Goal: Task Accomplishment & Management: Complete application form

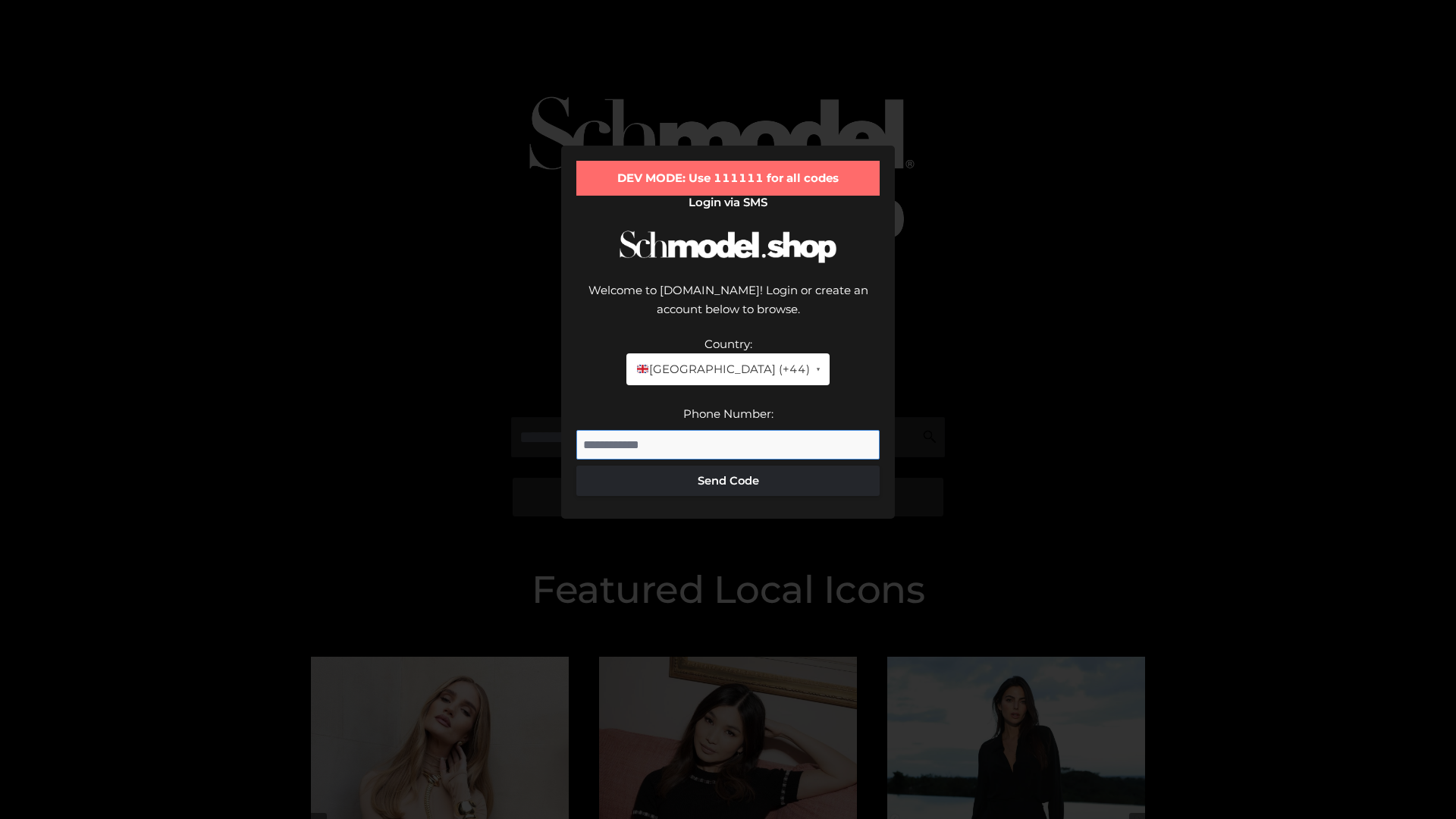
click at [728, 430] on input "Phone Number:" at bounding box center [727, 445] width 303 height 30
type input "**********"
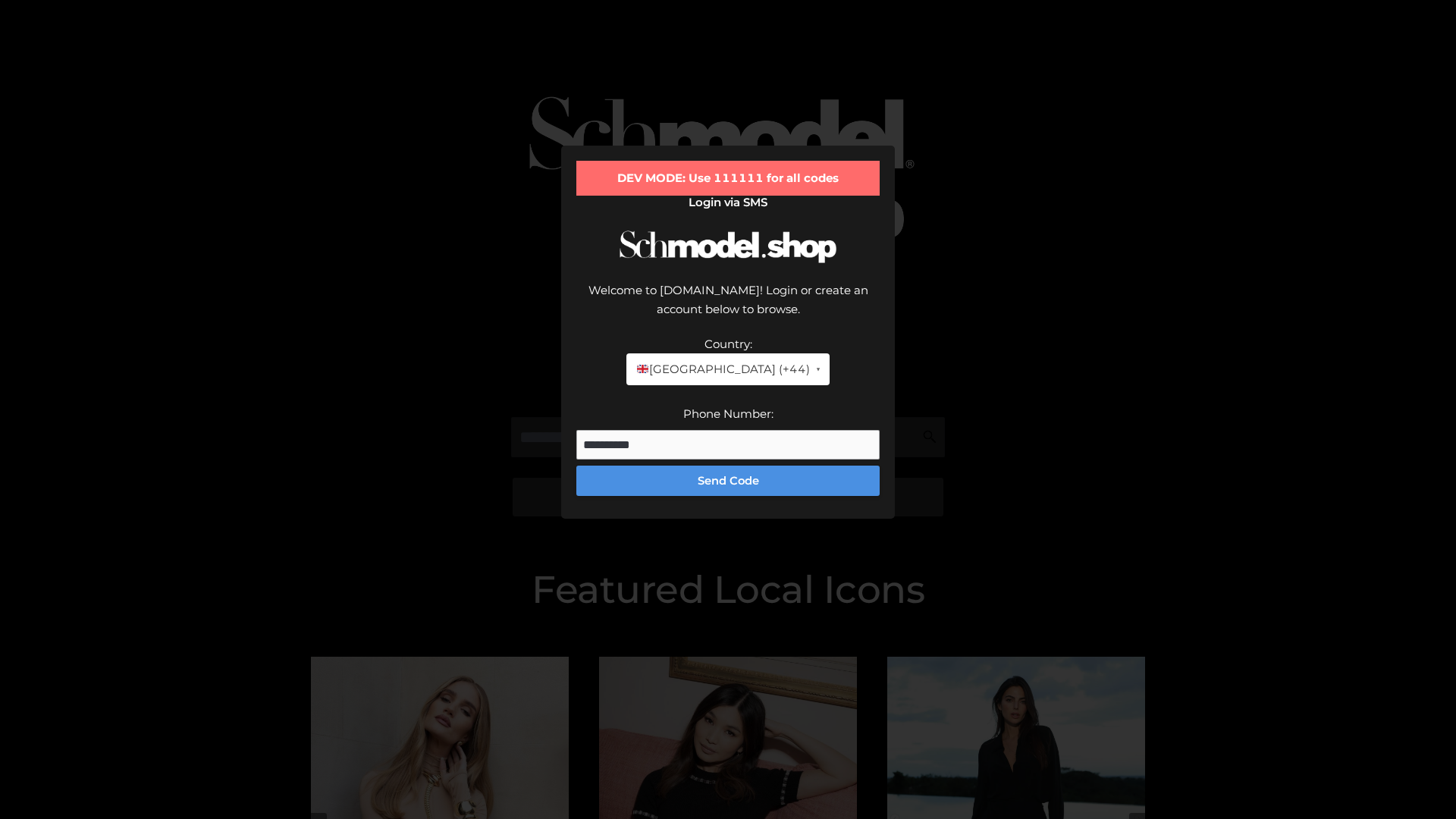
click at [728, 466] on button "Send Code" at bounding box center [727, 481] width 303 height 30
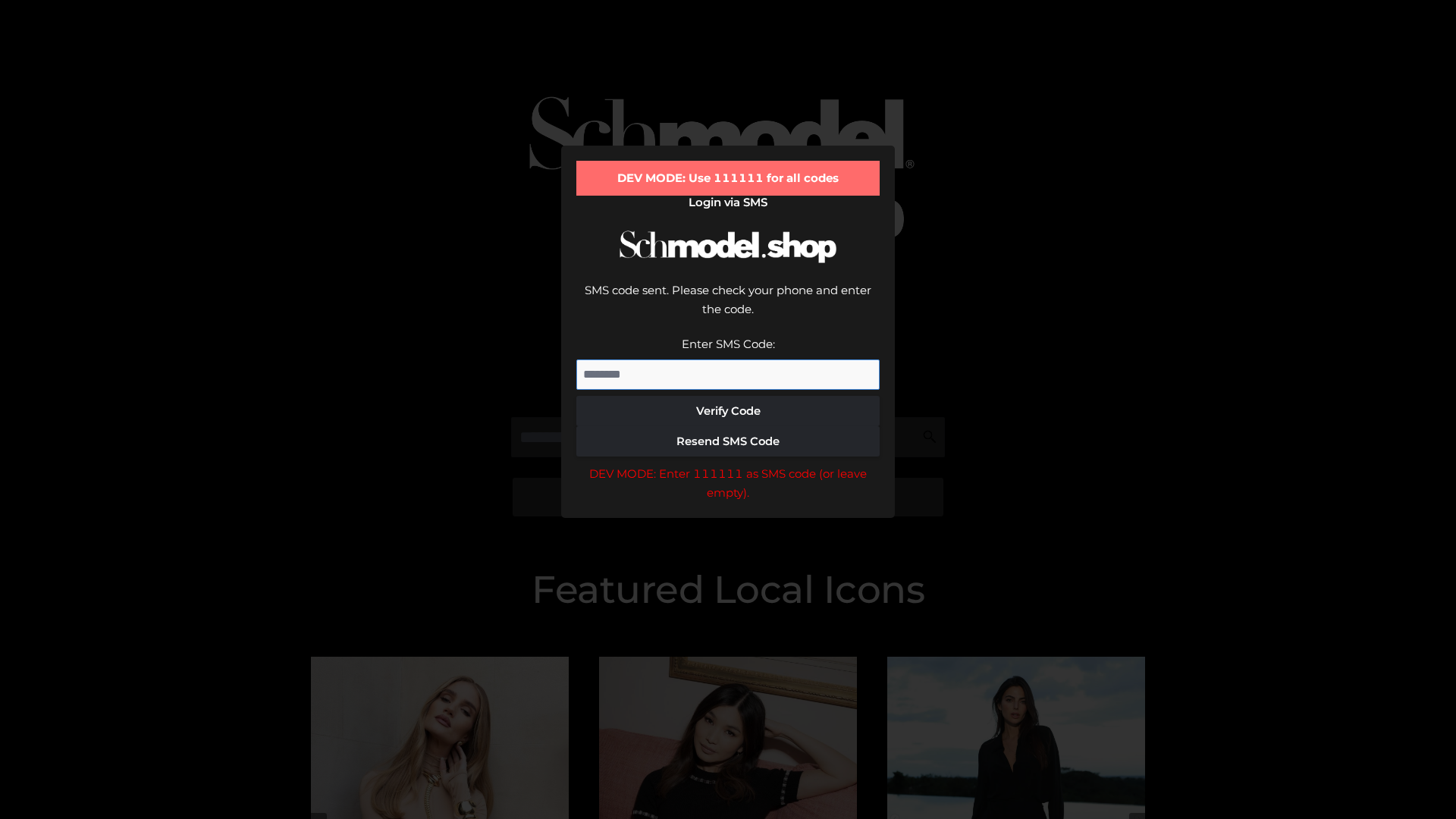
click at [728, 359] on input "Enter SMS Code:" at bounding box center [727, 374] width 303 height 30
type input "******"
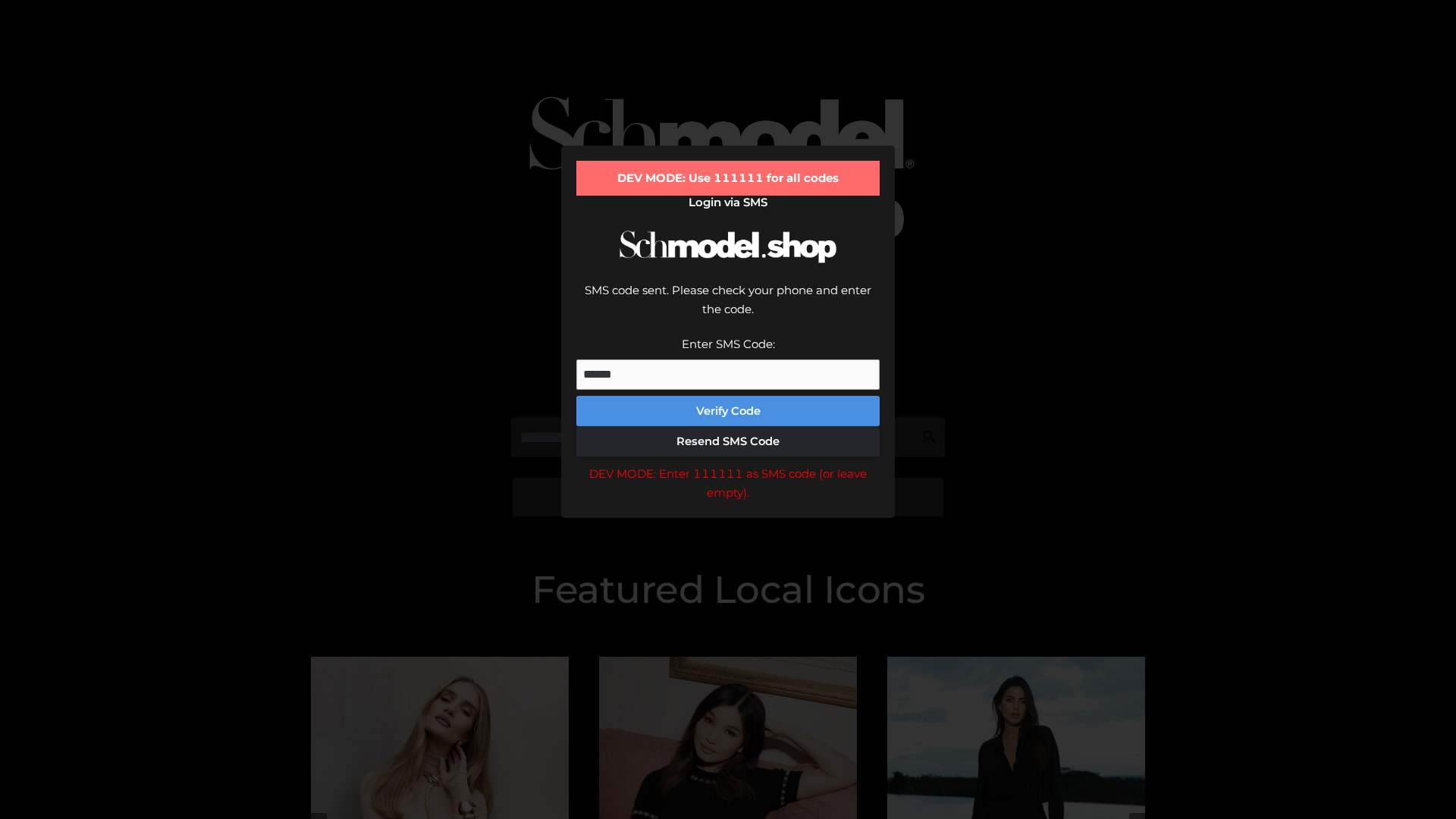
click at [728, 396] on button "Verify Code" at bounding box center [727, 411] width 303 height 30
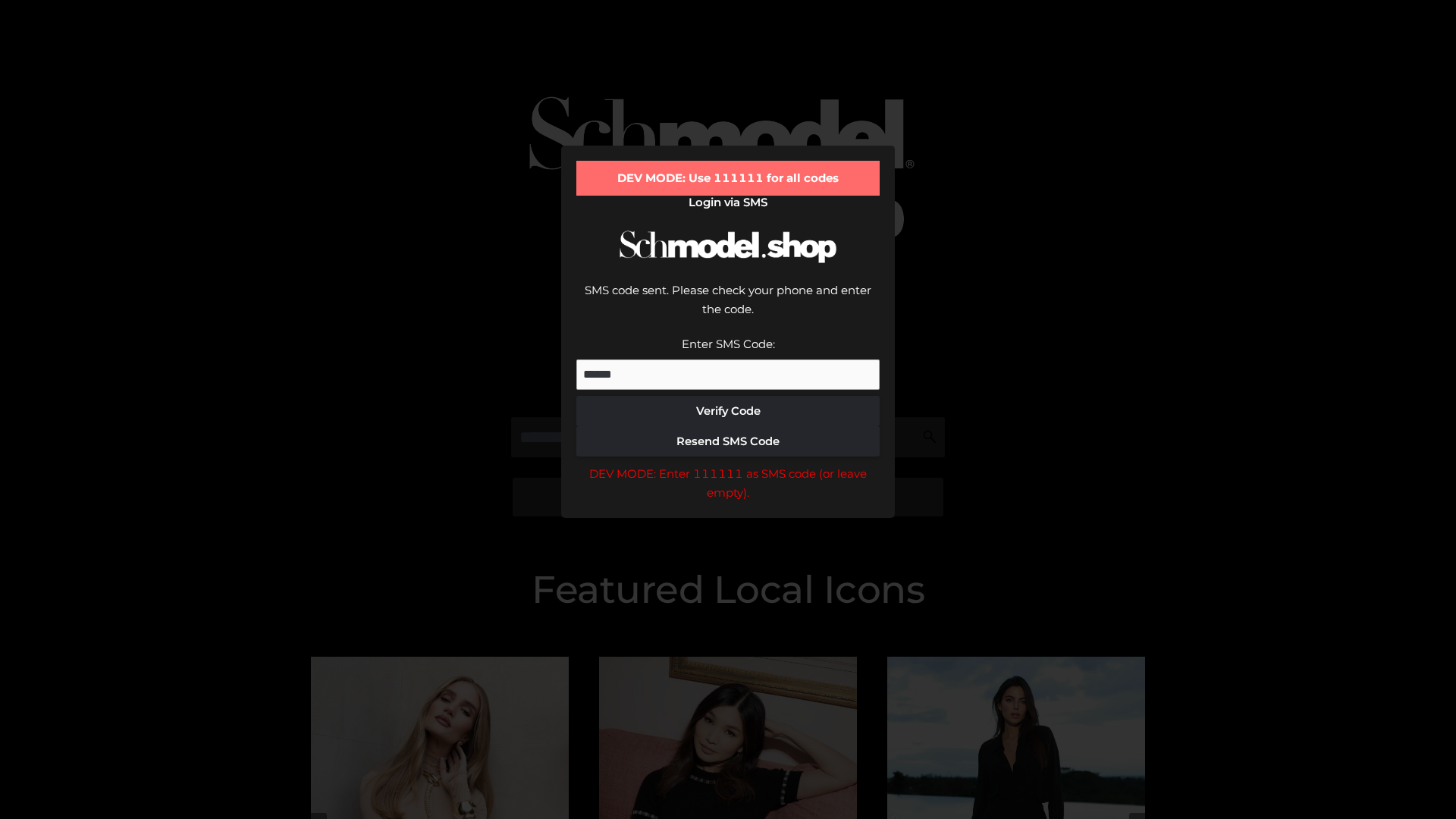
click at [728, 464] on div "DEV MODE: Enter 111111 as SMS code (or leave empty)." at bounding box center [727, 484] width 303 height 39
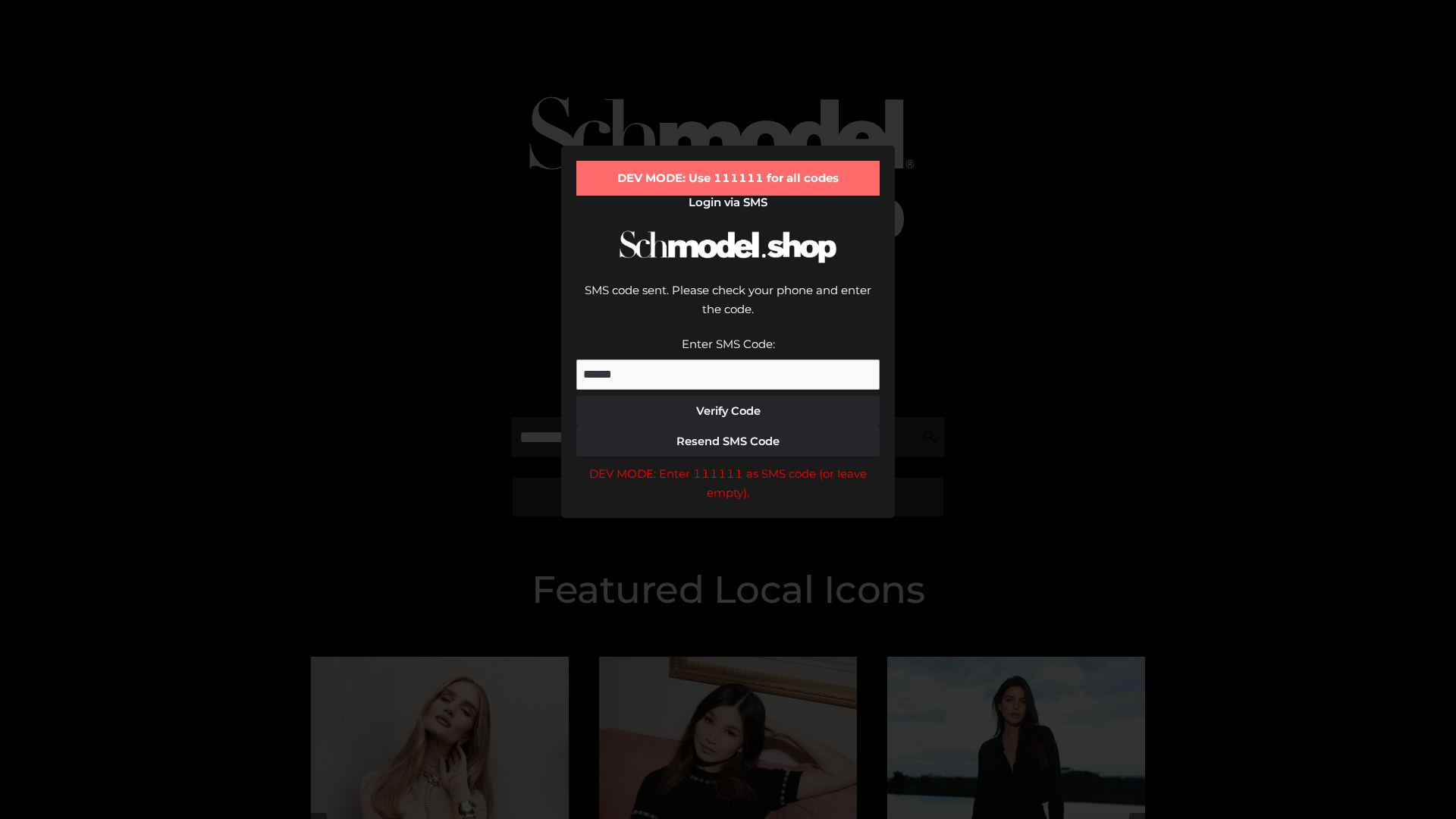
click at [728, 464] on div "DEV MODE: Enter 111111 as SMS code (or leave empty)." at bounding box center [727, 484] width 303 height 39
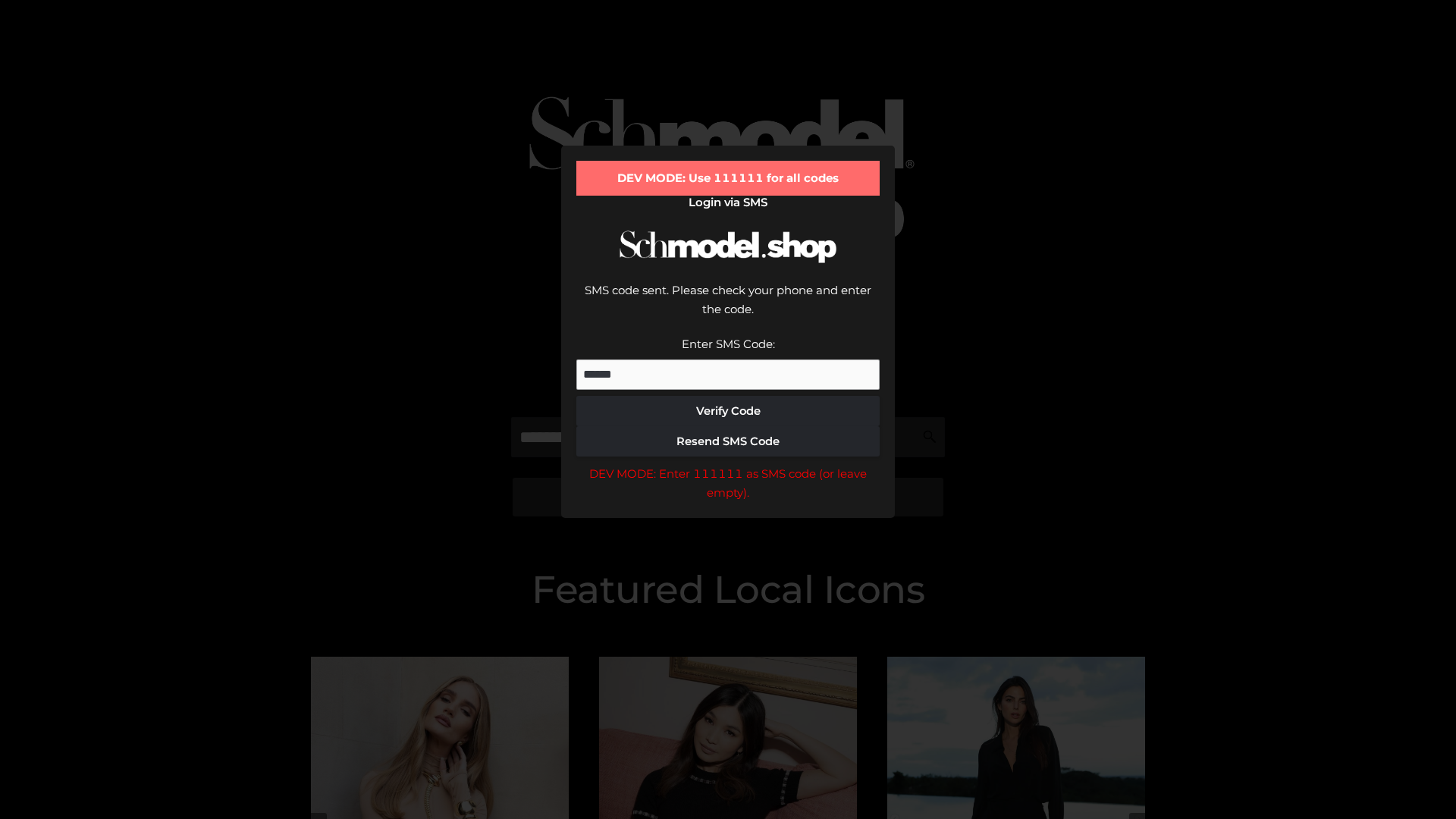
click at [728, 464] on div "DEV MODE: Enter 111111 as SMS code (or leave empty)." at bounding box center [727, 484] width 303 height 39
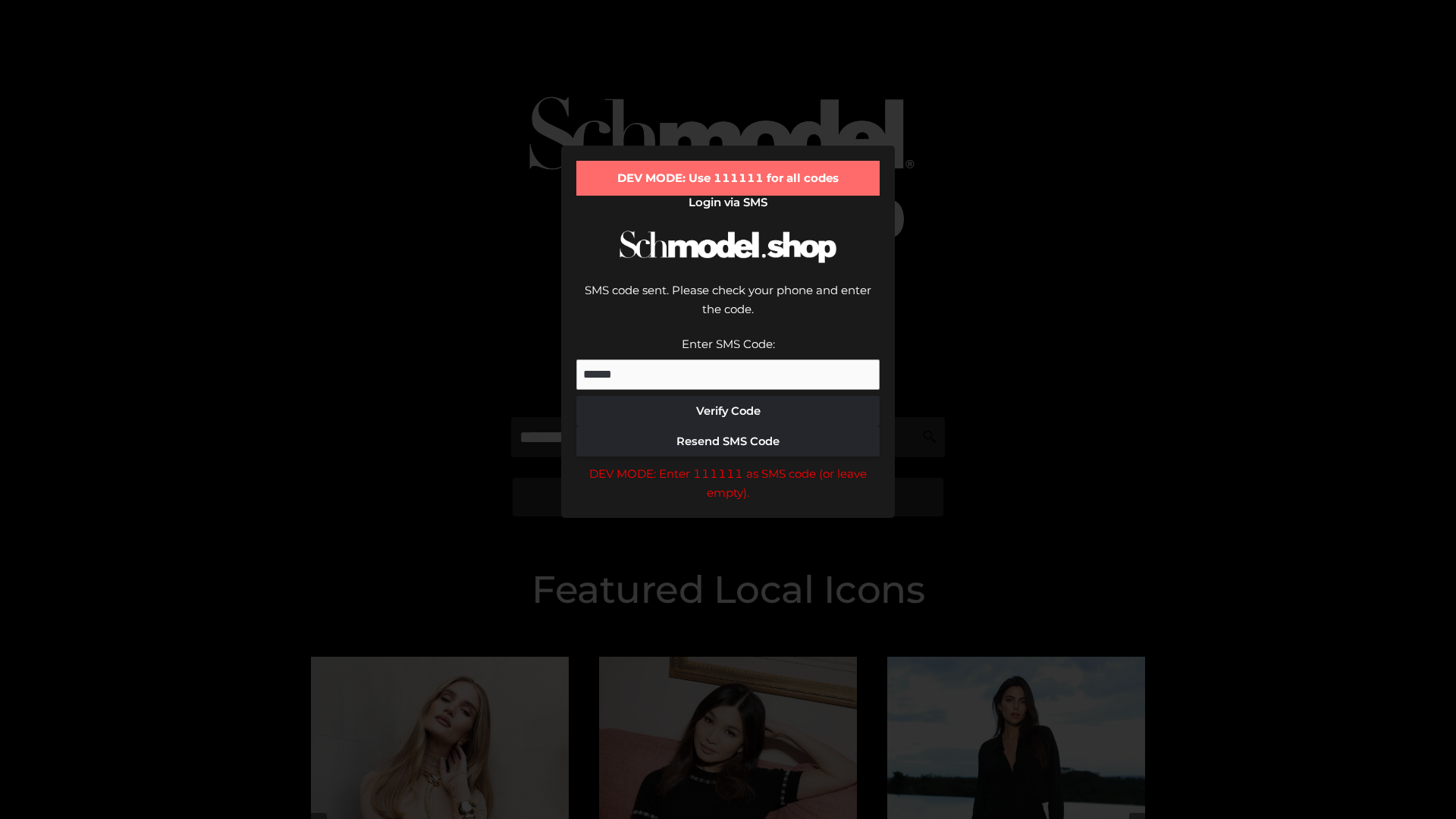
click at [728, 464] on div "DEV MODE: Enter 111111 as SMS code (or leave empty)." at bounding box center [727, 484] width 303 height 39
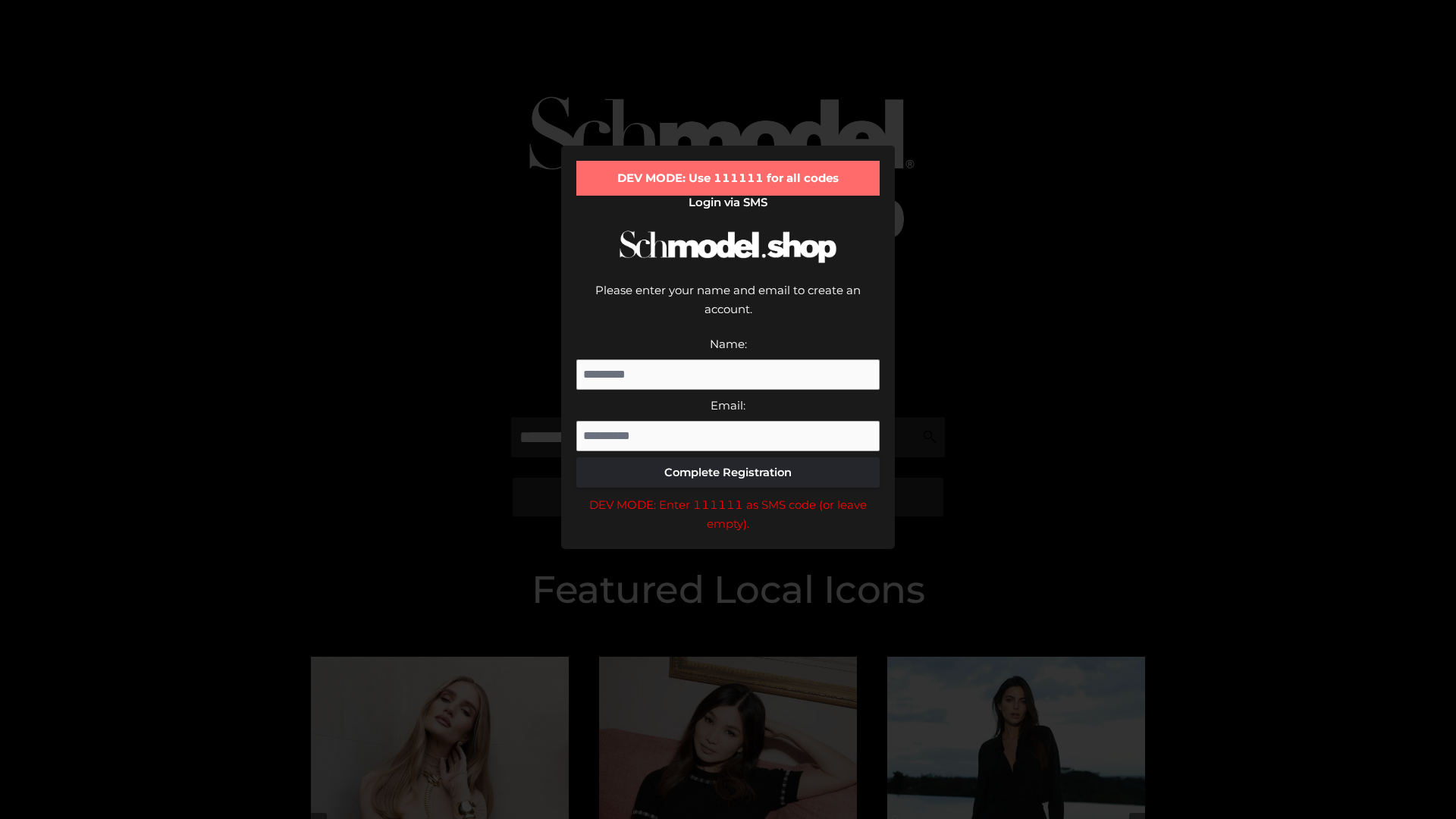
click at [728, 495] on div "DEV MODE: Enter 111111 as SMS code (or leave empty)." at bounding box center [727, 515] width 303 height 39
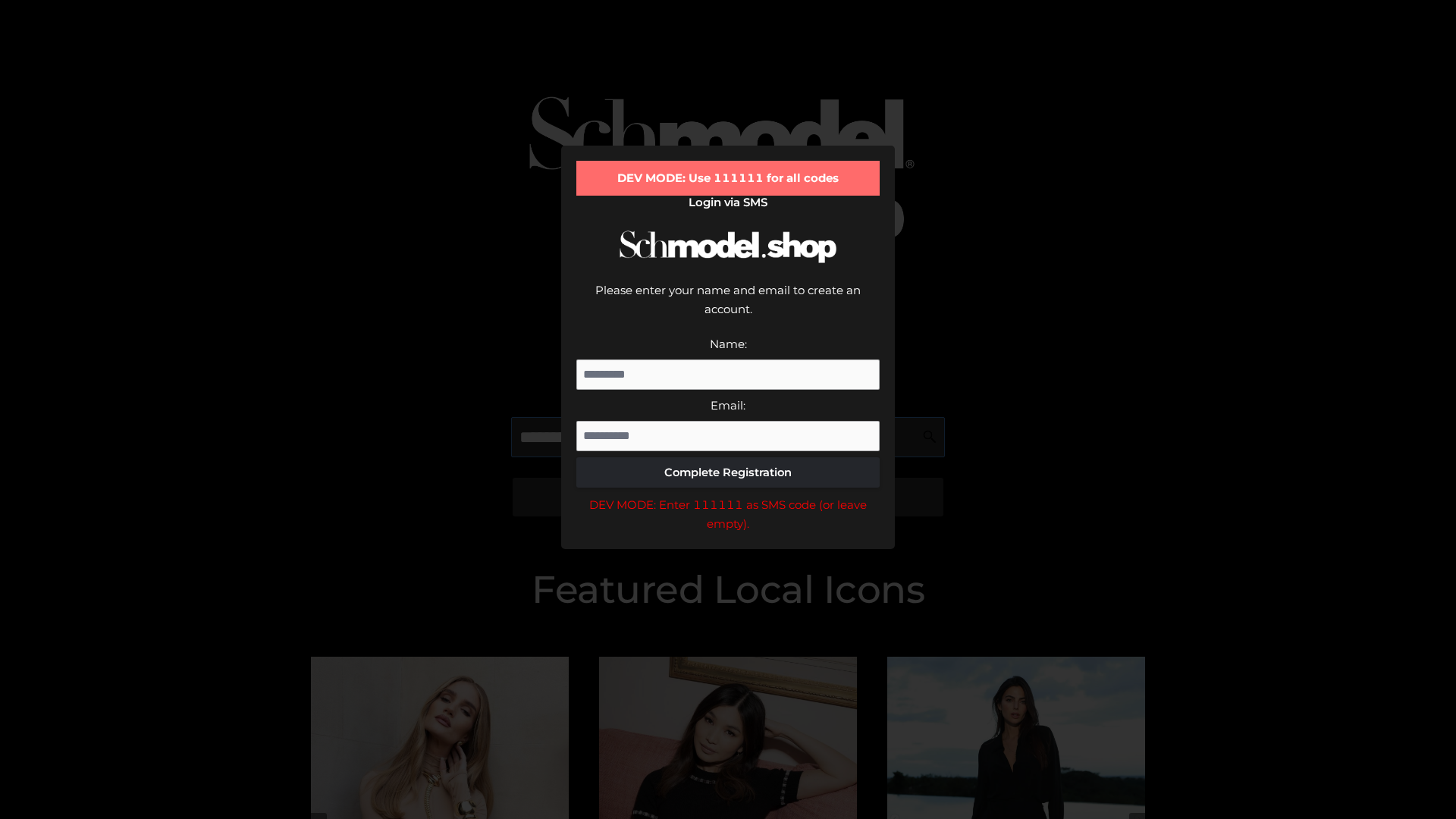
scroll to position [0, 1]
click at [728, 495] on div "DEV MODE: Enter 111111 as SMS code (or leave empty)." at bounding box center [727, 515] width 303 height 39
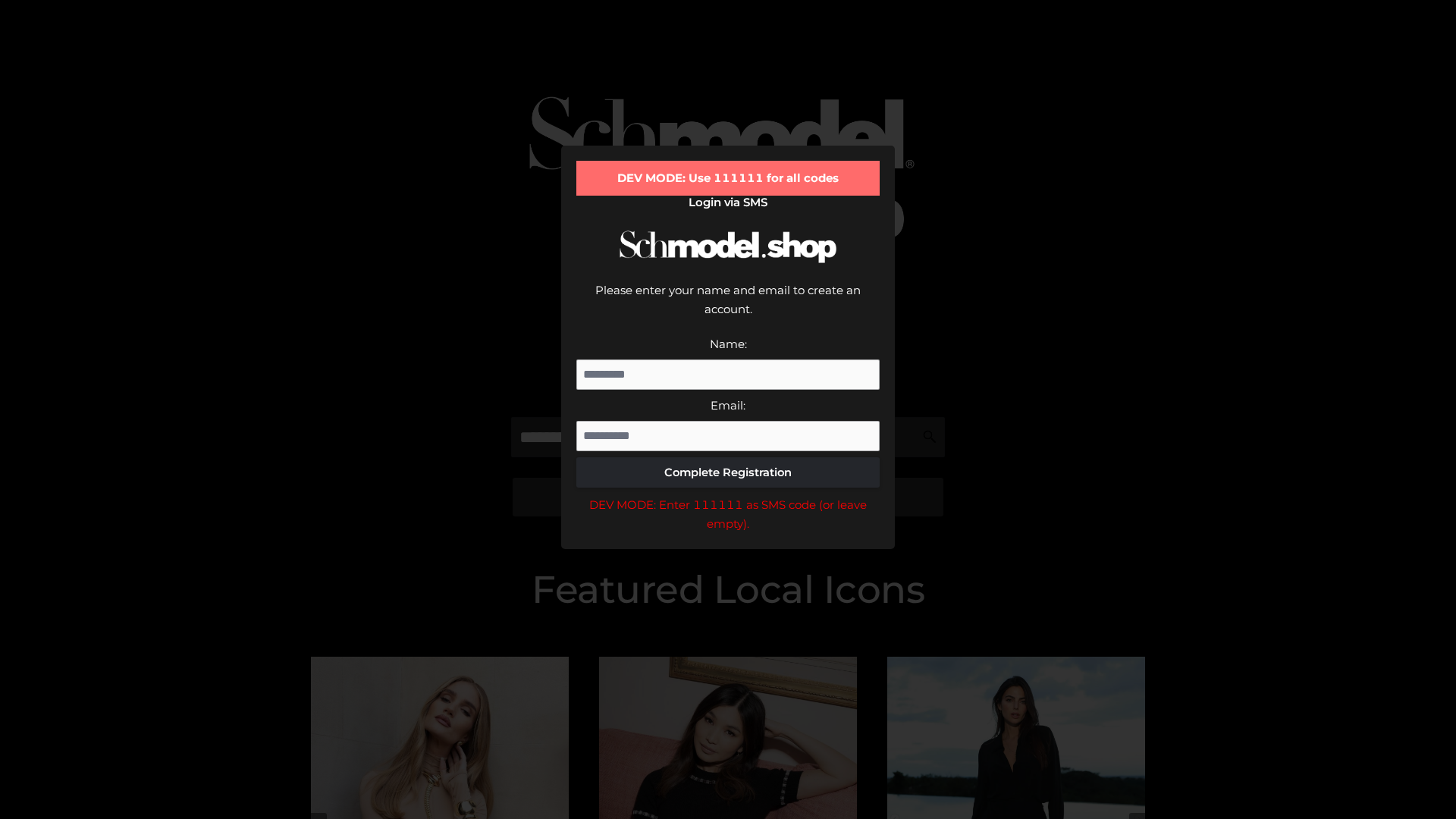
click at [728, 495] on div "DEV MODE: Enter 111111 as SMS code (or leave empty)." at bounding box center [727, 515] width 303 height 39
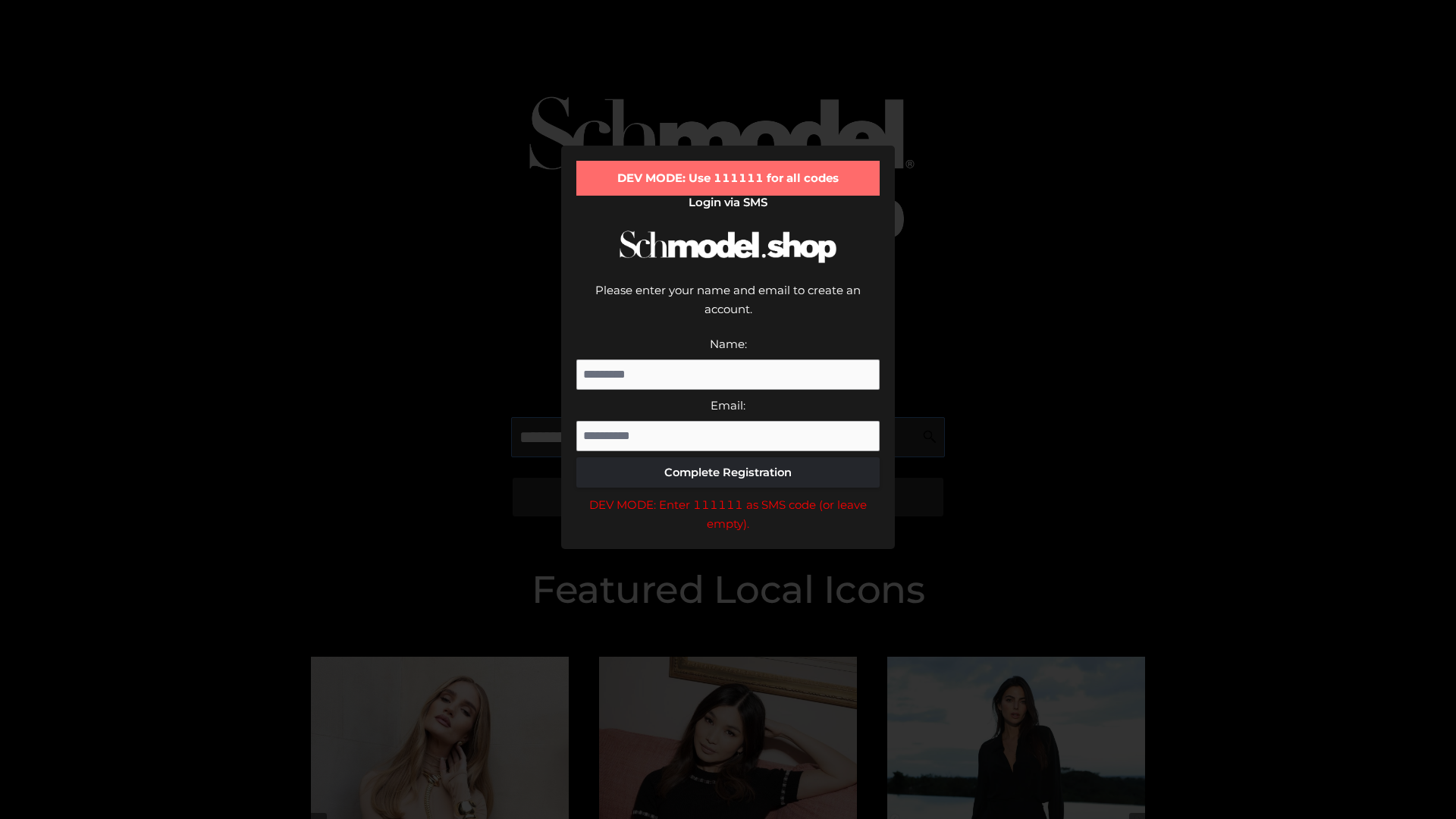
scroll to position [0, 92]
click at [728, 495] on div "DEV MODE: Enter 111111 as SMS code (or leave empty)." at bounding box center [727, 515] width 303 height 39
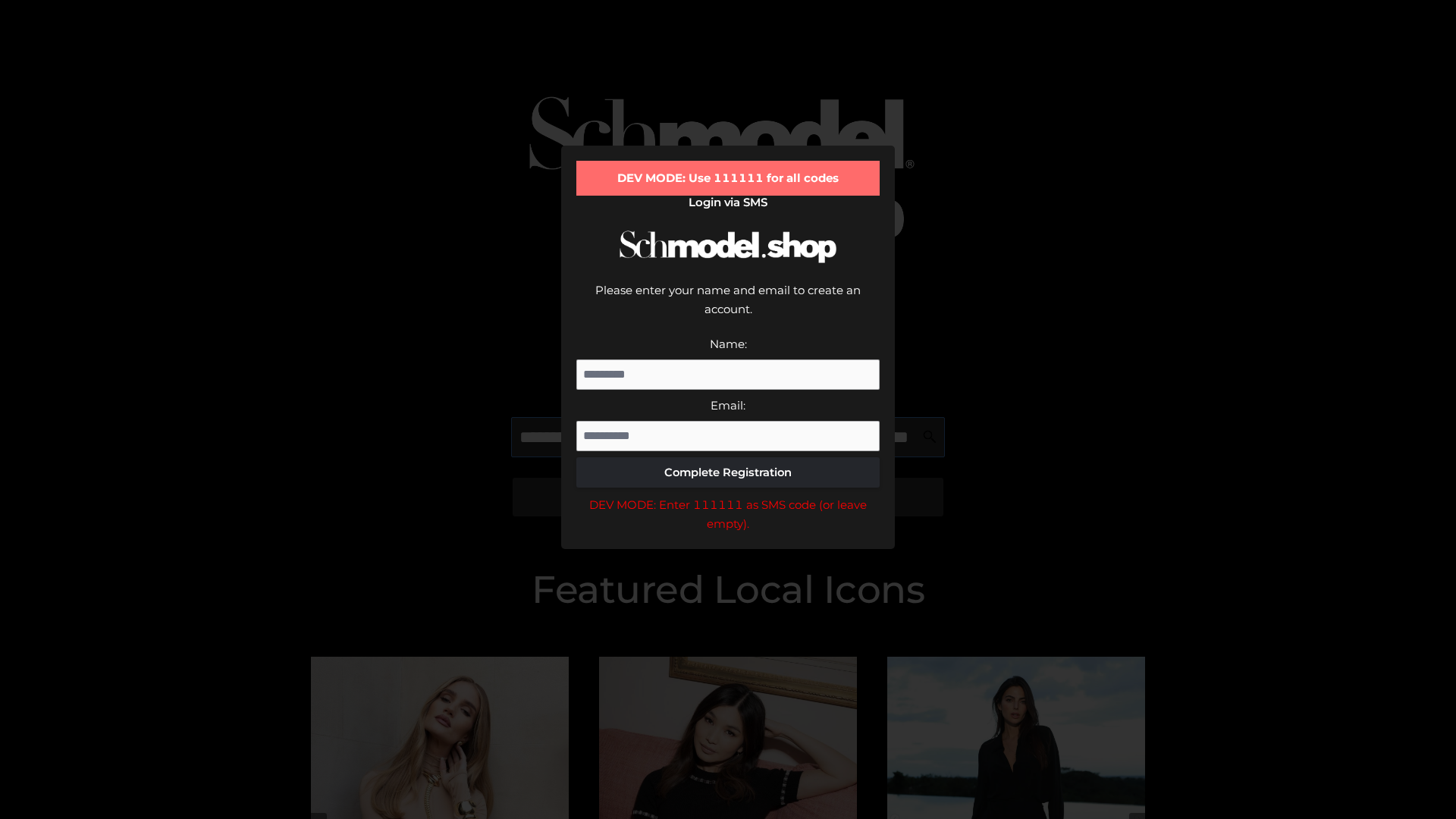
type input "**********"
